Goal: Information Seeking & Learning: Learn about a topic

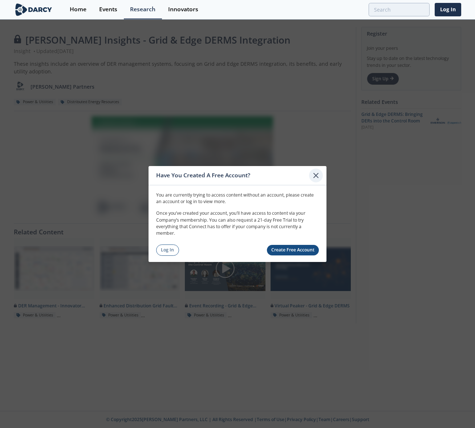
click at [317, 175] on icon at bounding box center [316, 175] width 9 height 9
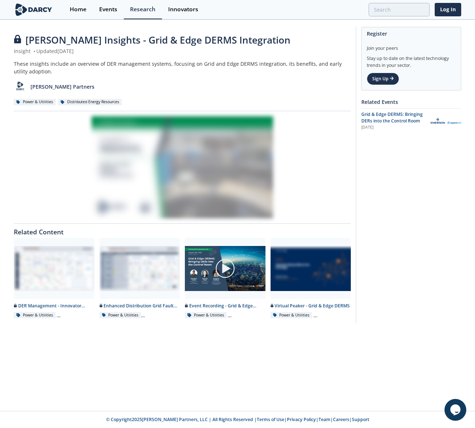
click at [215, 345] on div "[PERSON_NAME] Insights - Grid & Edge DERMS Integration Insight • Updated [DATE]…" at bounding box center [237, 215] width 475 height 390
click at [231, 364] on div "[PERSON_NAME] Insights - Grid & Edge DERMS Integration Insight • Updated [DATE]…" at bounding box center [237, 215] width 475 height 390
click at [440, 11] on link "Log In" at bounding box center [448, 9] width 27 height 13
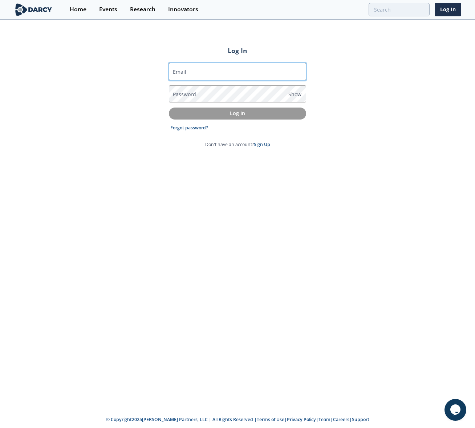
type input "[EMAIL_ADDRESS][PERSON_NAME][DOMAIN_NAME]"
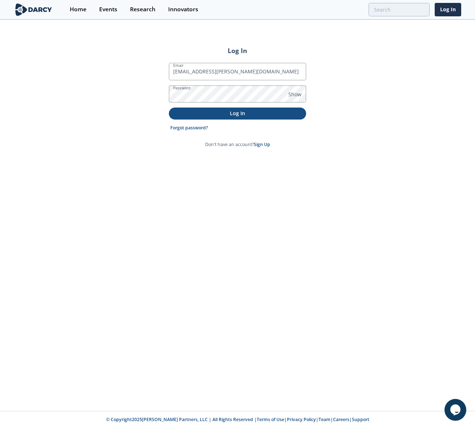
click at [216, 115] on p "Log In" at bounding box center [237, 113] width 127 height 8
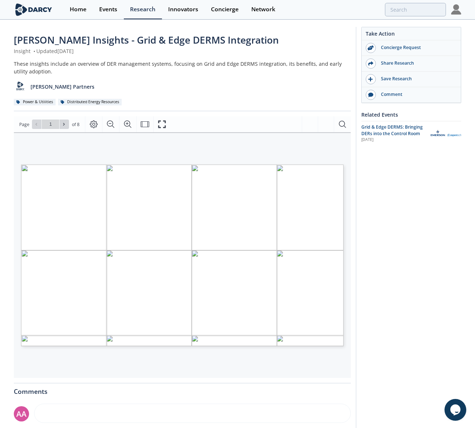
type input "2"
type input "3"
